Goal: Task Accomplishment & Management: Manage account settings

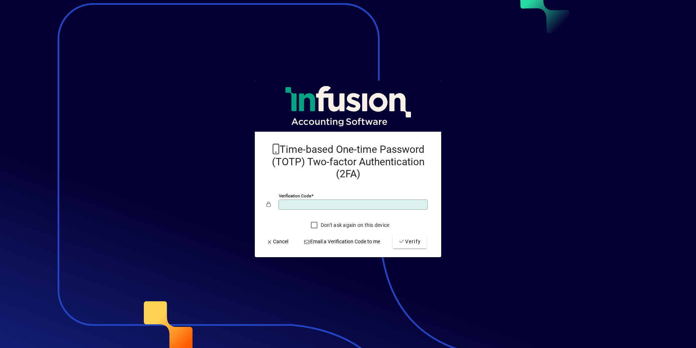
type input "******"
click at [393, 235] on button "Verify" at bounding box center [410, 241] width 34 height 13
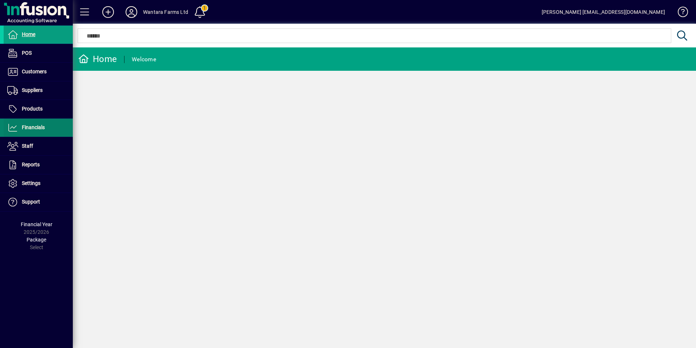
click at [28, 129] on span "Financials" at bounding box center [33, 127] width 23 height 6
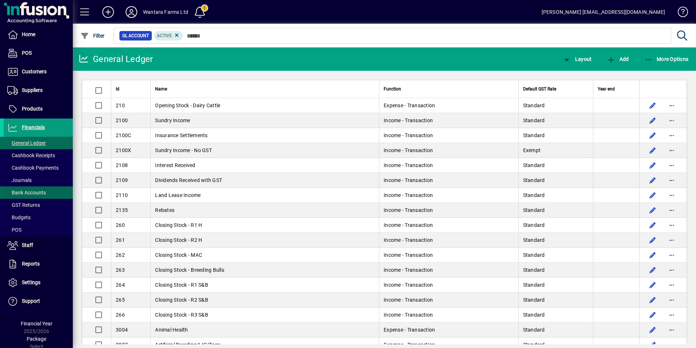
click at [36, 191] on span "Bank Accounts" at bounding box center [26, 192] width 39 height 6
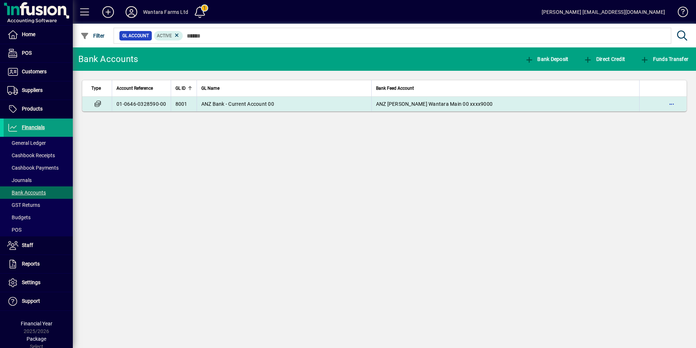
click at [271, 103] on span "ANZ Bank - Current Account 00" at bounding box center [237, 104] width 73 height 6
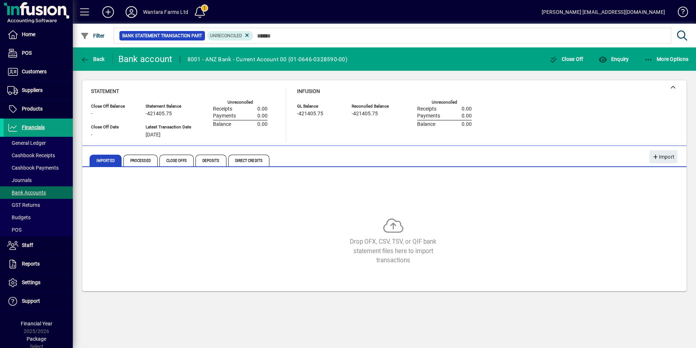
click at [203, 14] on span at bounding box center [199, 11] width 17 height 17
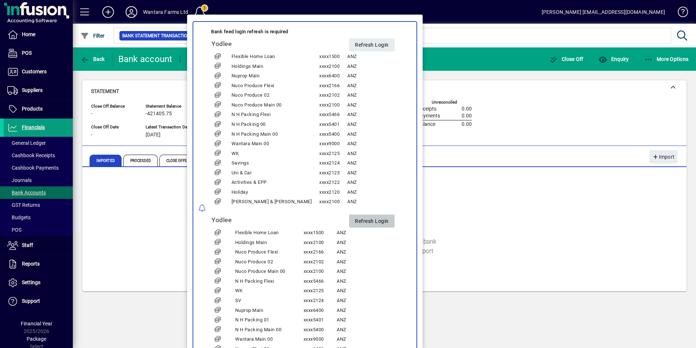
click at [355, 217] on span "Refresh Login" at bounding box center [372, 221] width 34 height 12
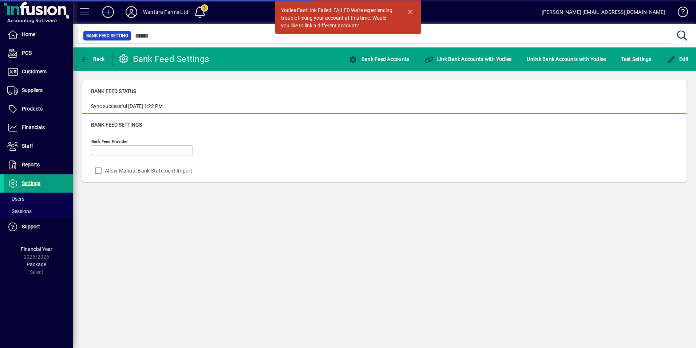
type input "******"
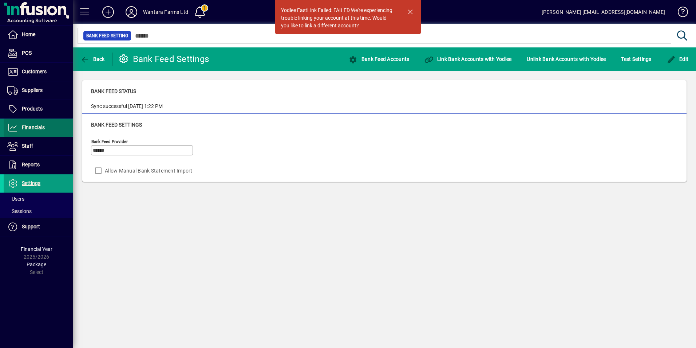
click at [23, 129] on span "Financials" at bounding box center [33, 127] width 23 height 6
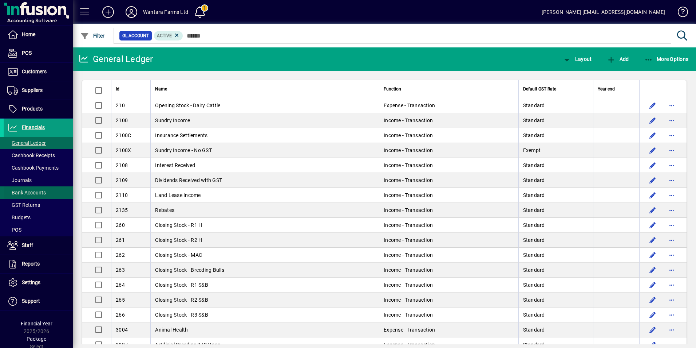
click at [34, 189] on span "Bank Accounts" at bounding box center [25, 193] width 42 height 8
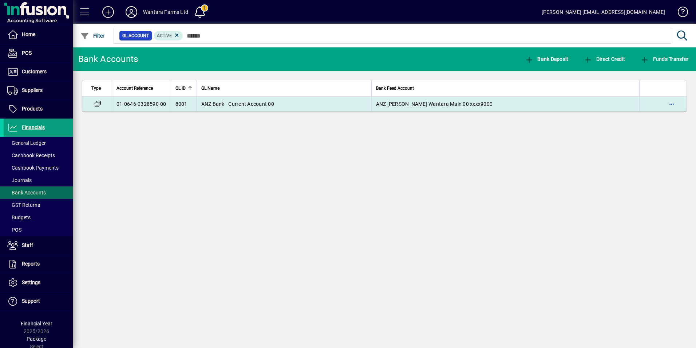
click at [269, 106] on span "ANZ Bank - Current Account 00" at bounding box center [237, 104] width 73 height 6
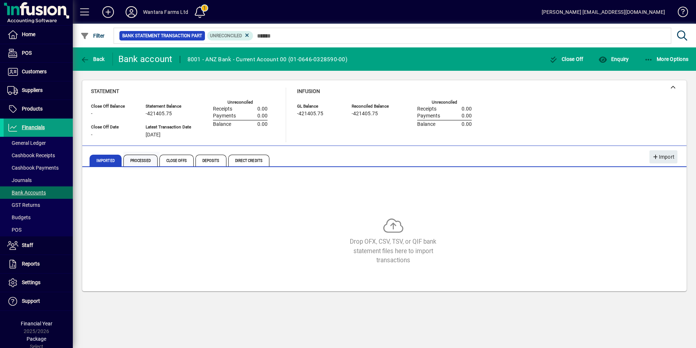
click at [144, 161] on span "Processed" at bounding box center [140, 160] width 34 height 12
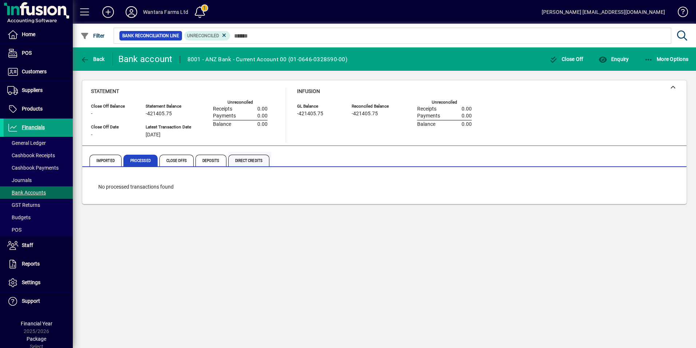
click at [262, 158] on span "Direct Credits" at bounding box center [248, 160] width 41 height 12
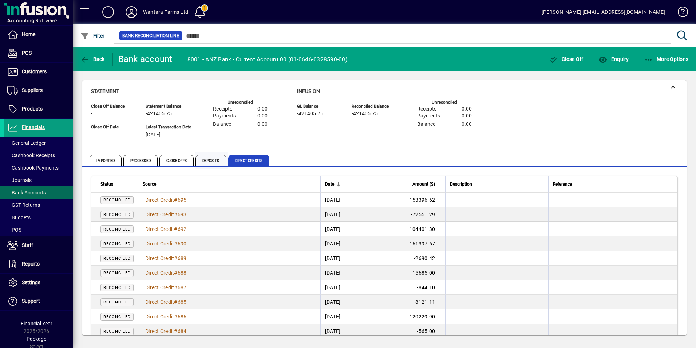
click at [208, 158] on span "Deposits" at bounding box center [211, 160] width 31 height 12
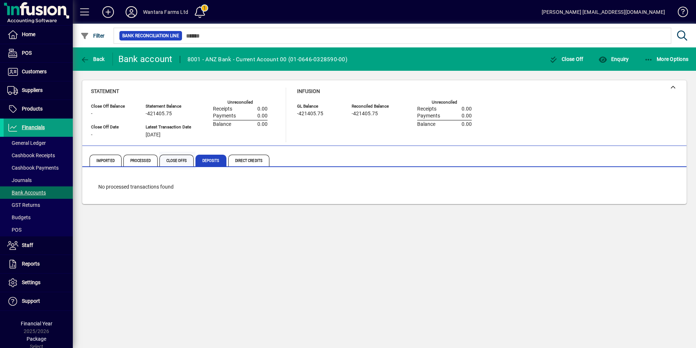
click at [184, 162] on span "Close Offs" at bounding box center [177, 160] width 34 height 12
click at [149, 163] on span "Processed" at bounding box center [140, 160] width 34 height 12
click at [104, 162] on span "Imported" at bounding box center [106, 160] width 32 height 12
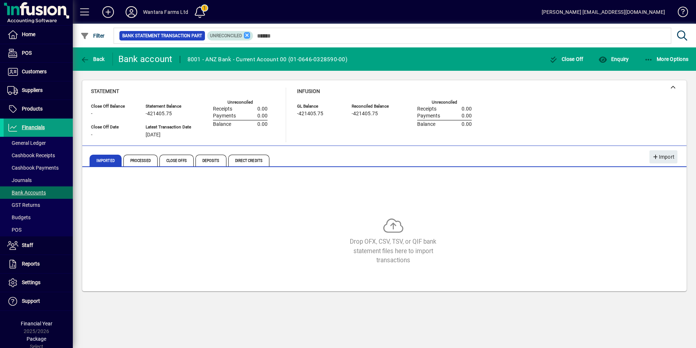
click at [247, 35] on icon at bounding box center [247, 35] width 7 height 7
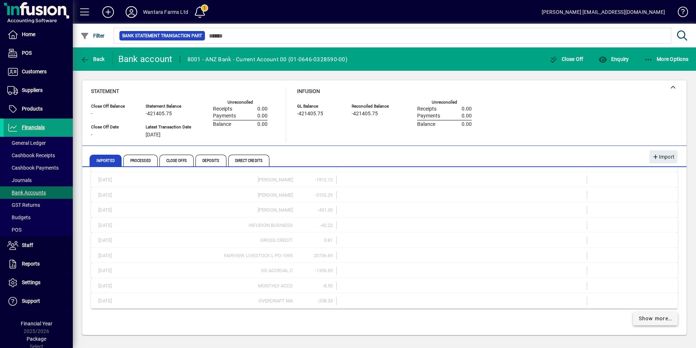
click at [639, 317] on span "Show more…" at bounding box center [656, 318] width 34 height 8
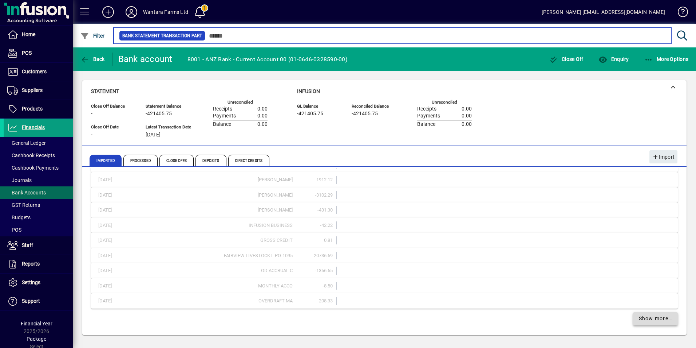
scroll to position [535, 0]
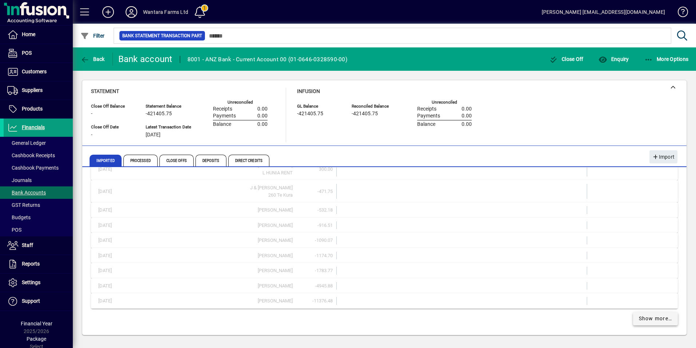
click at [660, 320] on span "Show more…" at bounding box center [656, 318] width 34 height 8
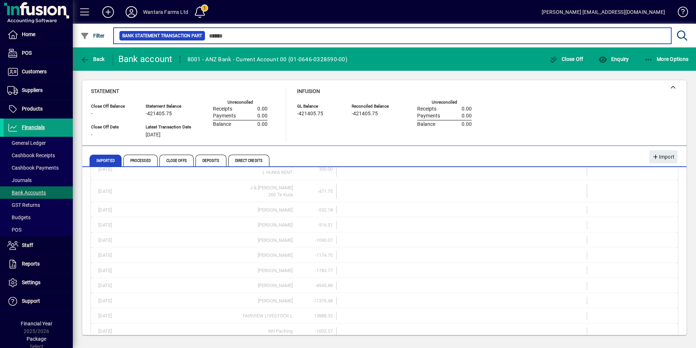
scroll to position [837, 0]
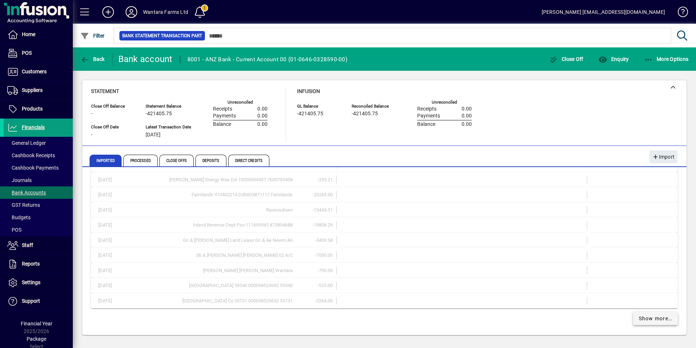
click at [660, 320] on span "Show more…" at bounding box center [656, 318] width 34 height 8
click at [660, 320] on mat-expansion-panel-header "26/08/2025 Brooke Mitchell -797.68" at bounding box center [384, 315] width 587 height 15
click at [246, 157] on span "Direct Credits" at bounding box center [248, 160] width 41 height 12
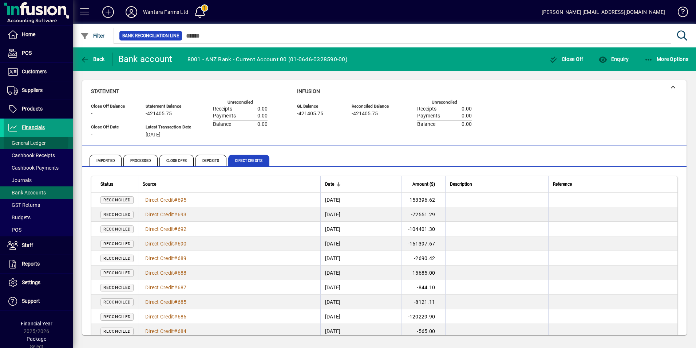
click at [24, 140] on span "General Ledger" at bounding box center [25, 143] width 42 height 8
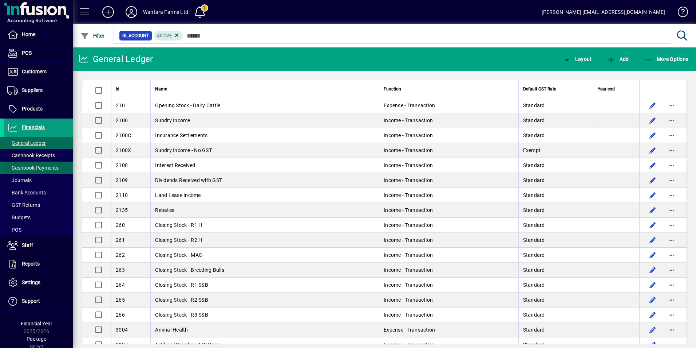
click at [34, 164] on span "Cashbook Payments" at bounding box center [31, 168] width 55 height 8
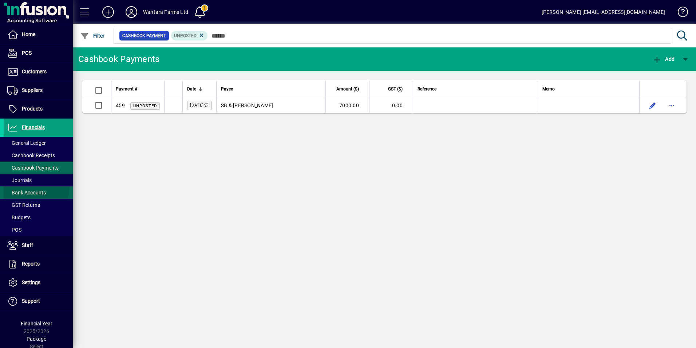
click at [30, 186] on span at bounding box center [38, 192] width 69 height 17
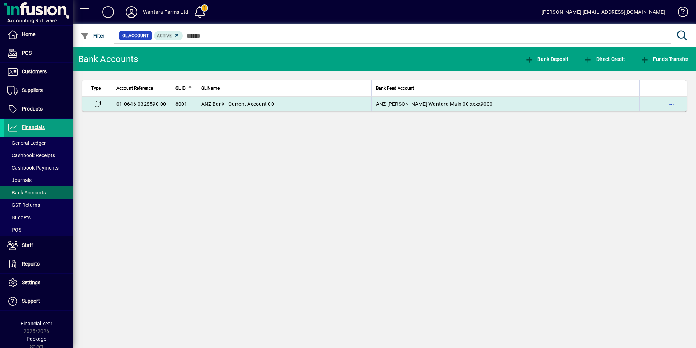
click at [200, 109] on td "ANZ Bank - Current Account 00" at bounding box center [284, 104] width 175 height 15
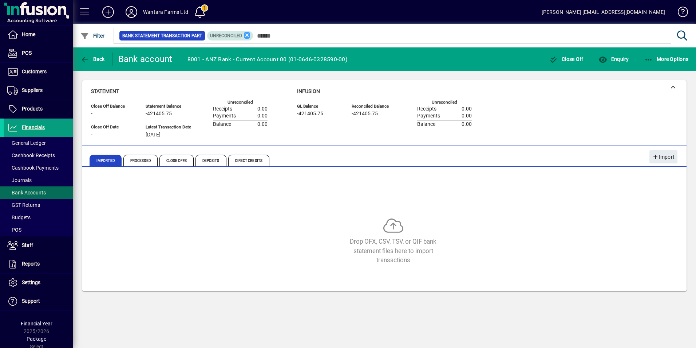
click at [244, 35] on icon at bounding box center [247, 35] width 7 height 7
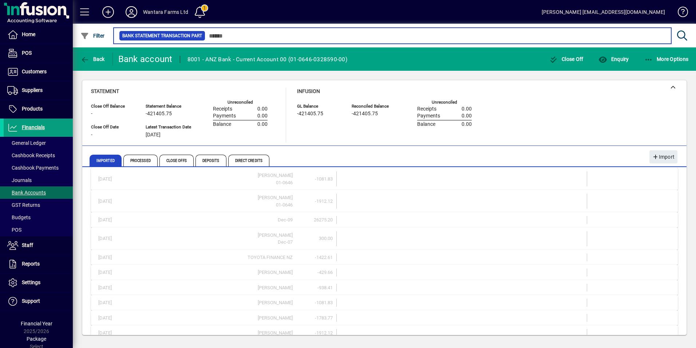
scroll to position [205, 0]
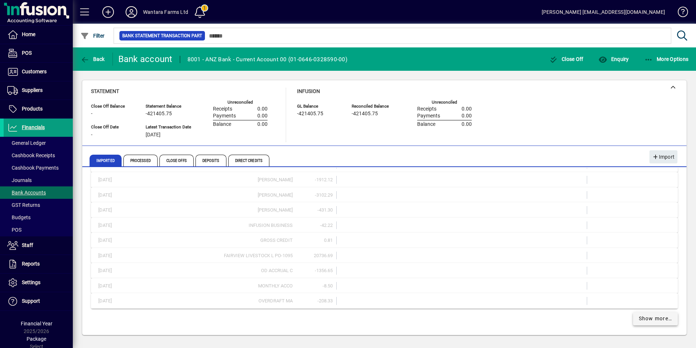
click at [639, 318] on span "Show more…" at bounding box center [656, 318] width 34 height 8
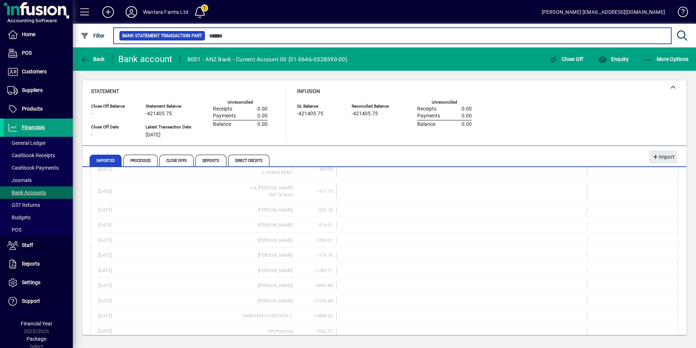
scroll to position [837, 0]
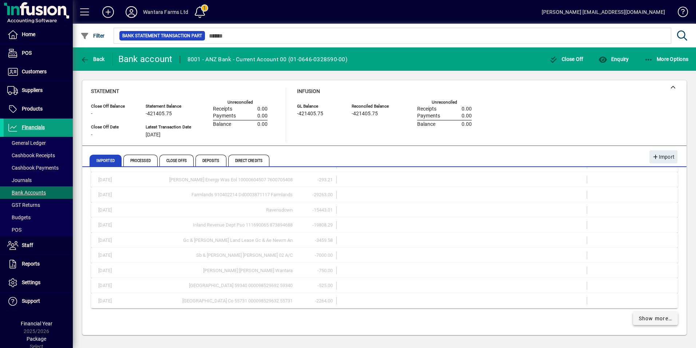
click at [639, 318] on span "Show more…" at bounding box center [656, 318] width 34 height 8
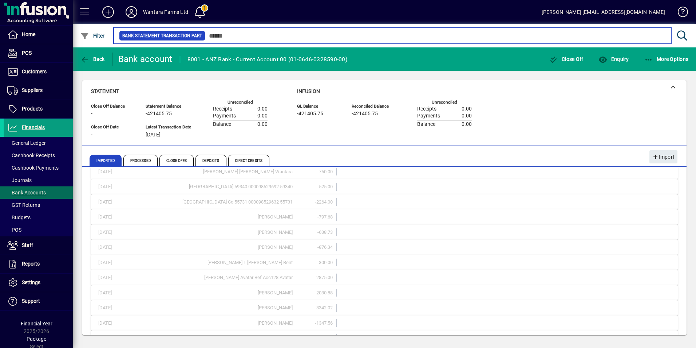
scroll to position [1044, 0]
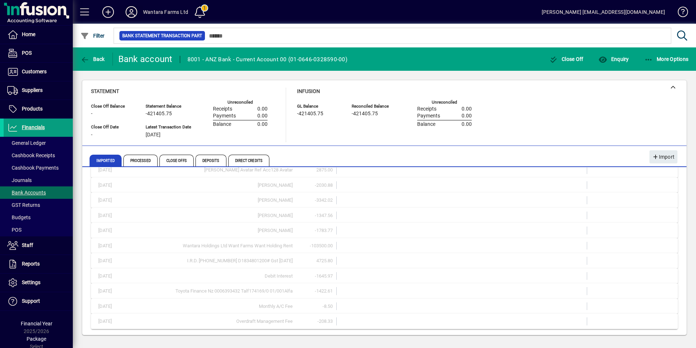
click at [130, 11] on icon at bounding box center [131, 12] width 15 height 12
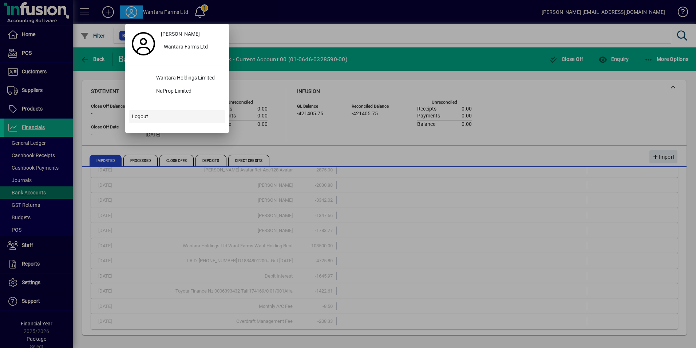
click at [144, 115] on span "Logout" at bounding box center [140, 117] width 16 height 8
